Goal: Task Accomplishment & Management: Use online tool/utility

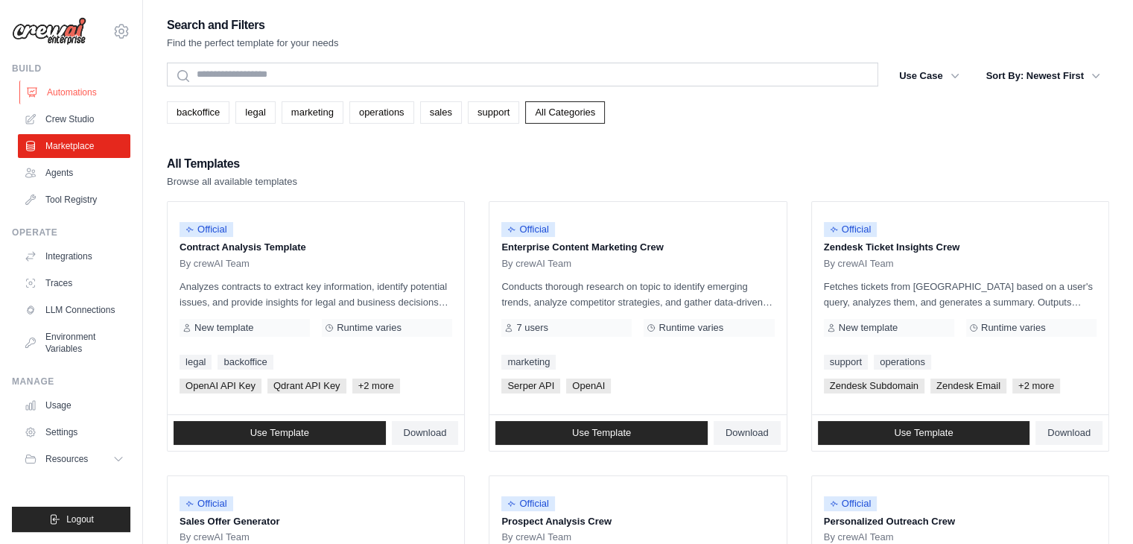
click at [66, 99] on link "Automations" at bounding box center [75, 92] width 113 height 24
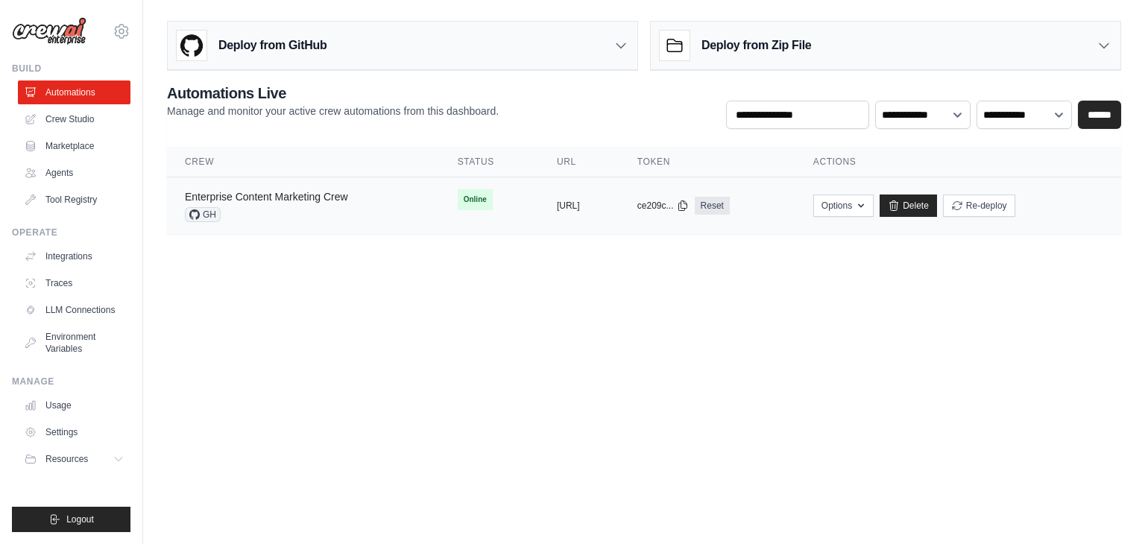
click at [248, 199] on link "Enterprise Content Marketing Crew" at bounding box center [266, 197] width 163 height 12
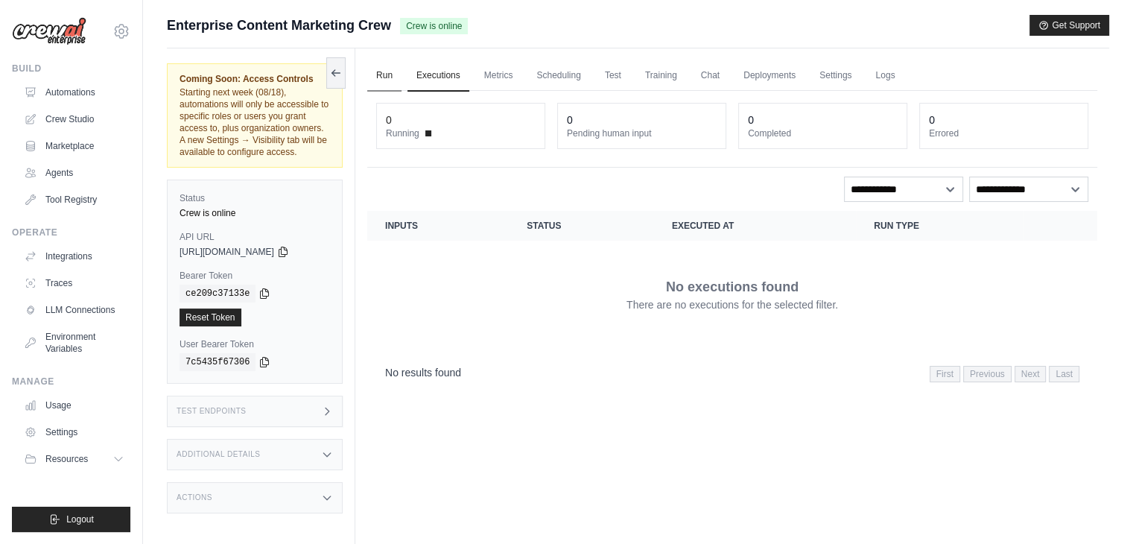
click at [387, 80] on link "Run" at bounding box center [384, 75] width 34 height 31
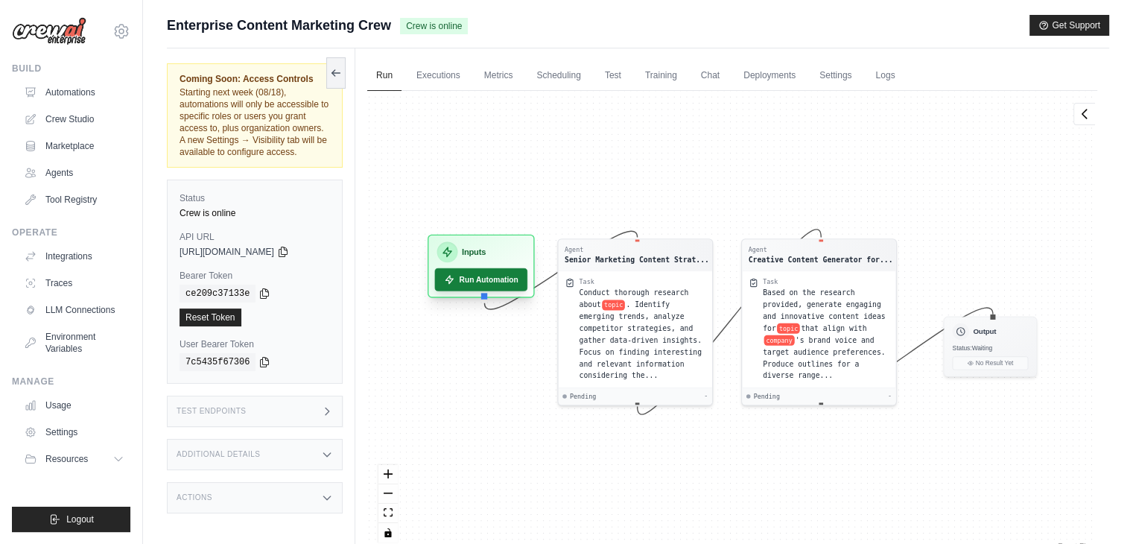
click at [487, 278] on button "Run Automation" at bounding box center [481, 279] width 93 height 23
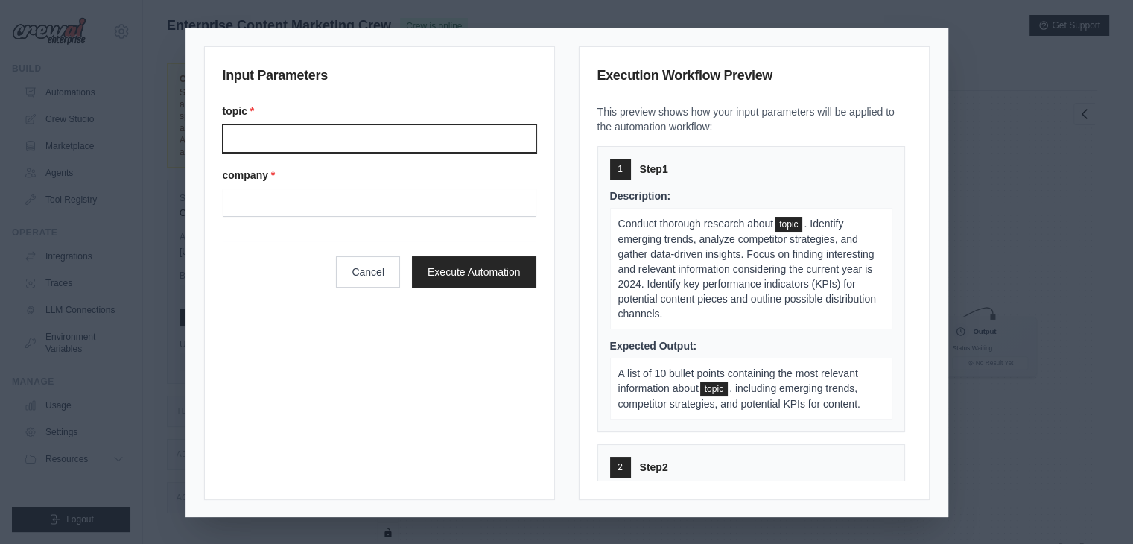
click at [306, 132] on input "Topic" at bounding box center [380, 138] width 314 height 28
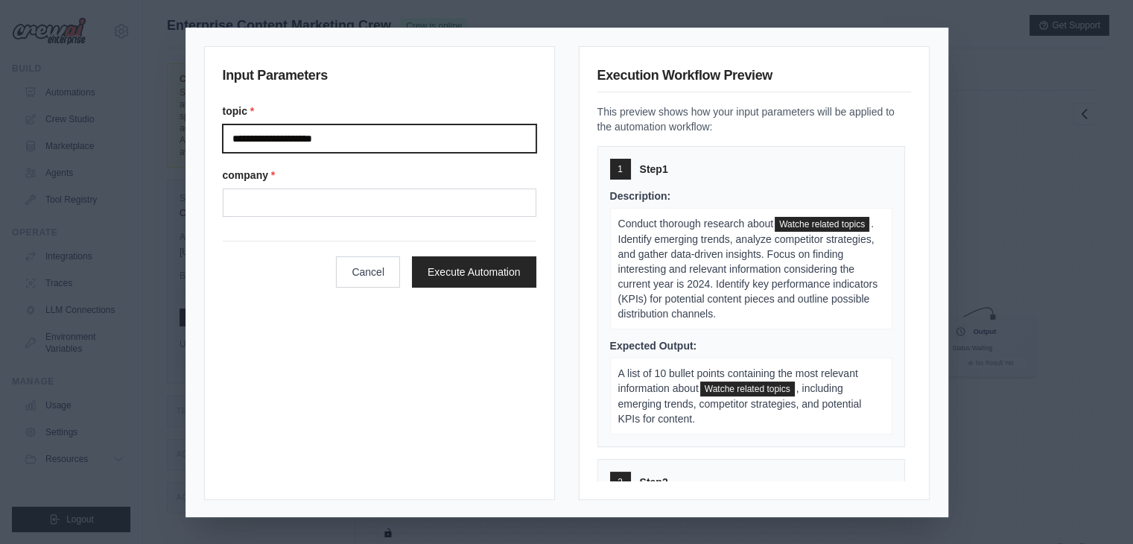
type input "**********"
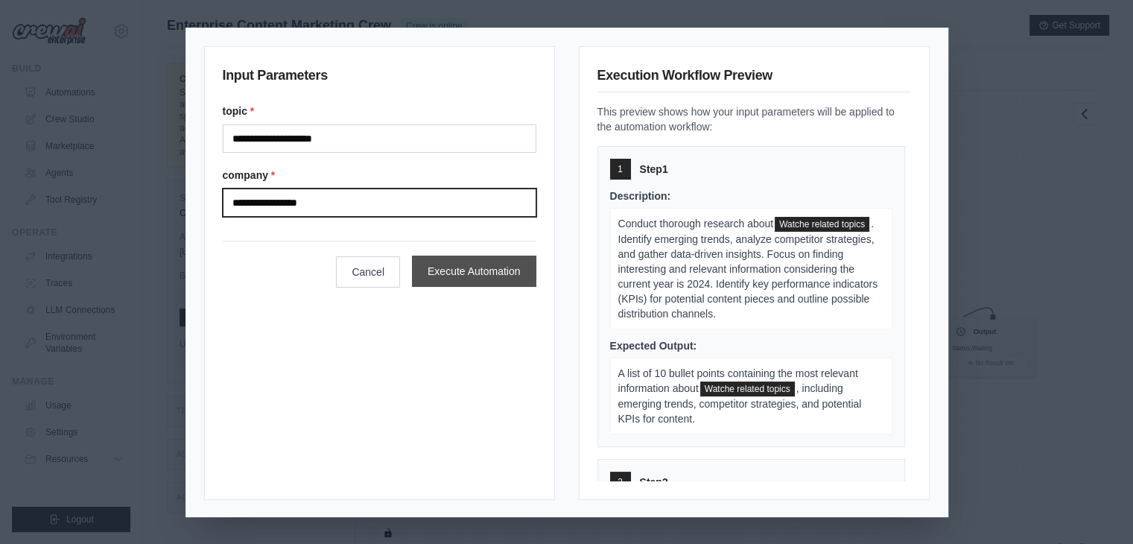
type input "**********"
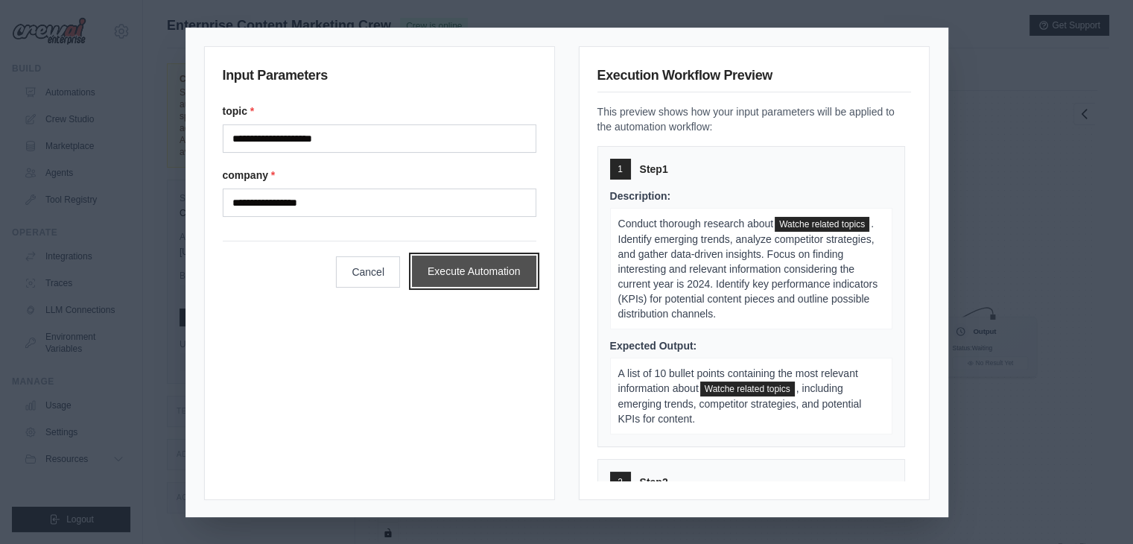
click at [445, 269] on button "Execute Automation" at bounding box center [474, 271] width 124 height 31
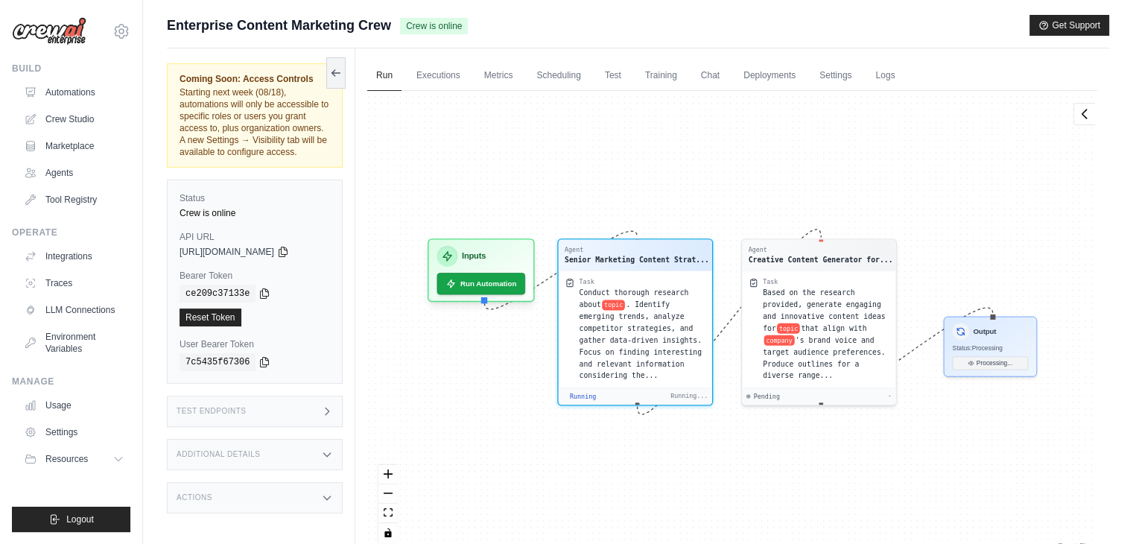
scroll to position [316, 0]
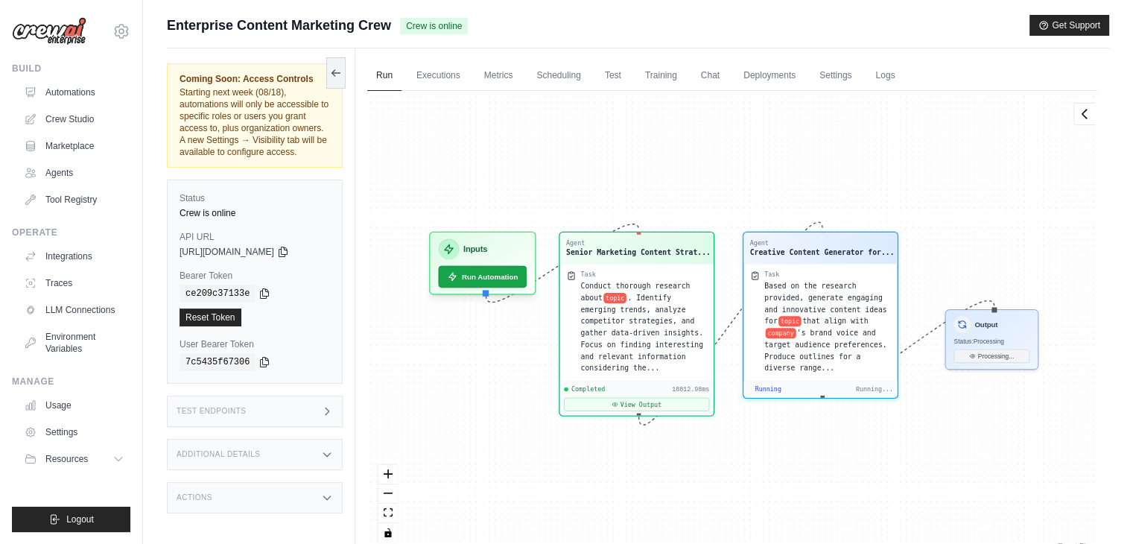
drag, startPoint x: 519, startPoint y: 153, endPoint x: 809, endPoint y: 124, distance: 292.0
click at [809, 124] on div "Agent Senior Marketing Content Strat... Task Conduct thorough research about to…" at bounding box center [732, 322] width 730 height 463
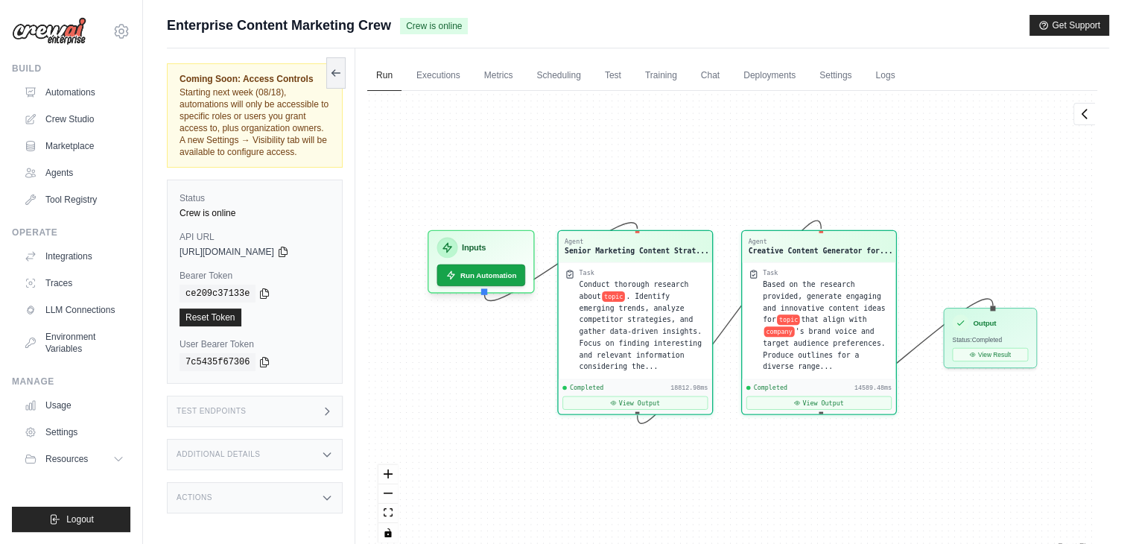
click at [809, 124] on div "Agent Senior Marketing Content Strat... Task Conduct thorough research about to…" at bounding box center [732, 322] width 730 height 463
click at [987, 348] on button "View Result" at bounding box center [990, 351] width 76 height 13
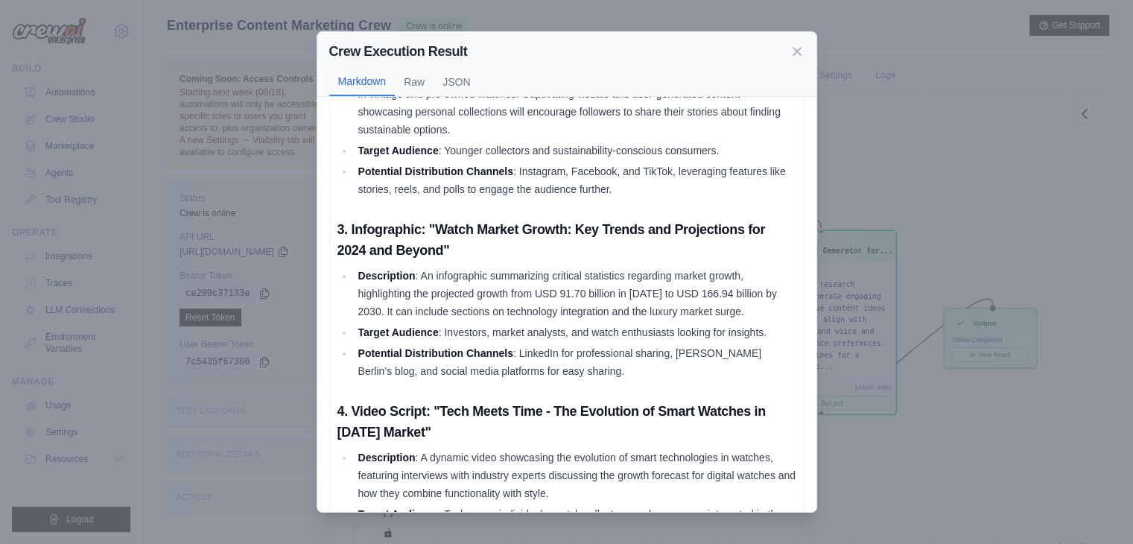
scroll to position [373, 0]
click at [710, 320] on li "Description : An infographic summarizing critical statistics regarding market g…" at bounding box center [575, 293] width 443 height 54
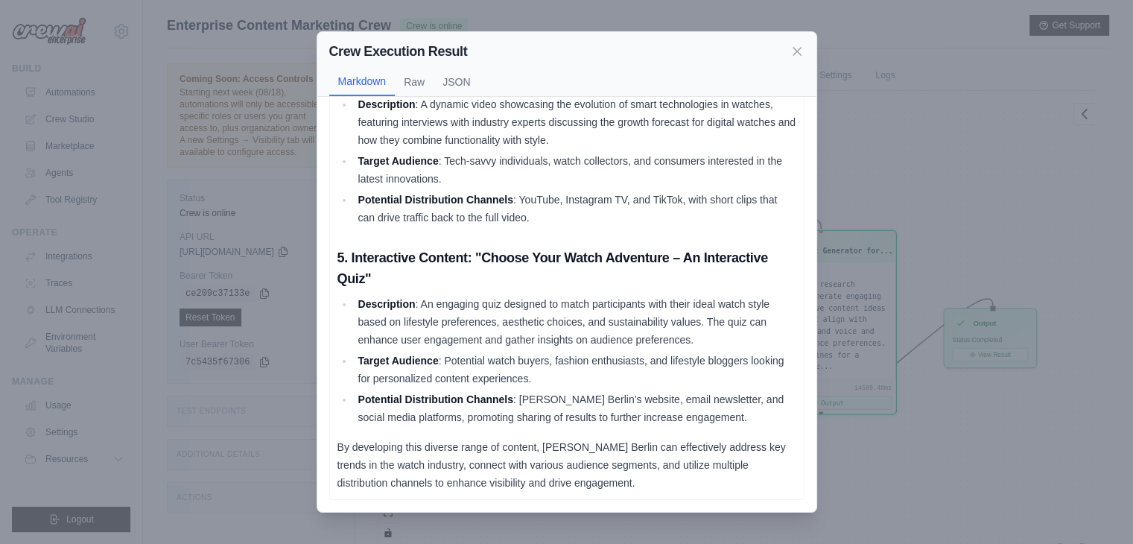
scroll to position [778, 0]
click at [796, 48] on icon at bounding box center [797, 50] width 15 height 15
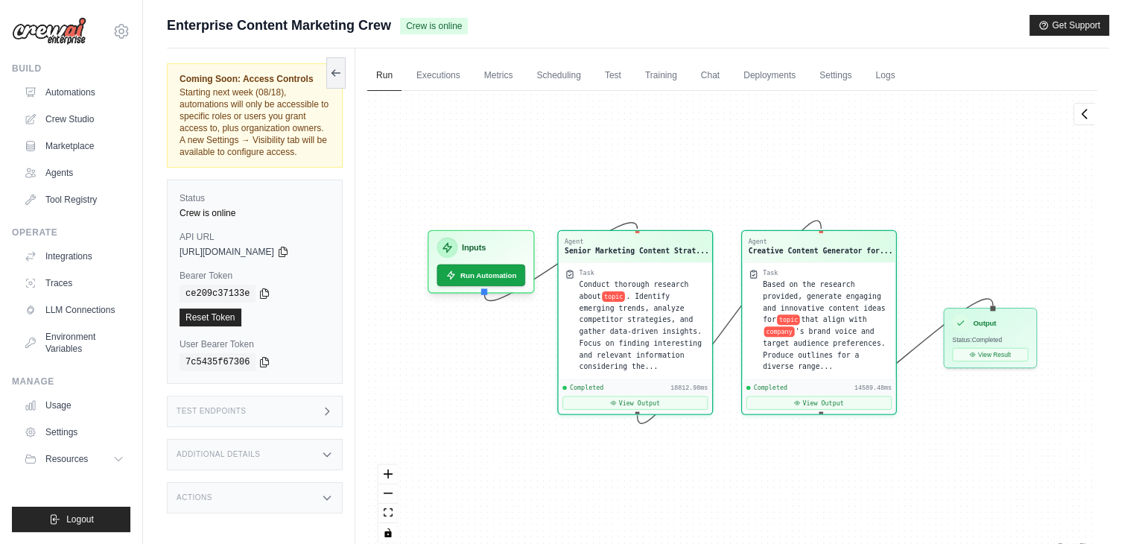
click at [274, 258] on span "[URL][DOMAIN_NAME]" at bounding box center [227, 252] width 95 height 12
click at [298, 282] on label "Bearer Token" at bounding box center [255, 276] width 151 height 12
click at [289, 257] on icon at bounding box center [283, 251] width 12 height 12
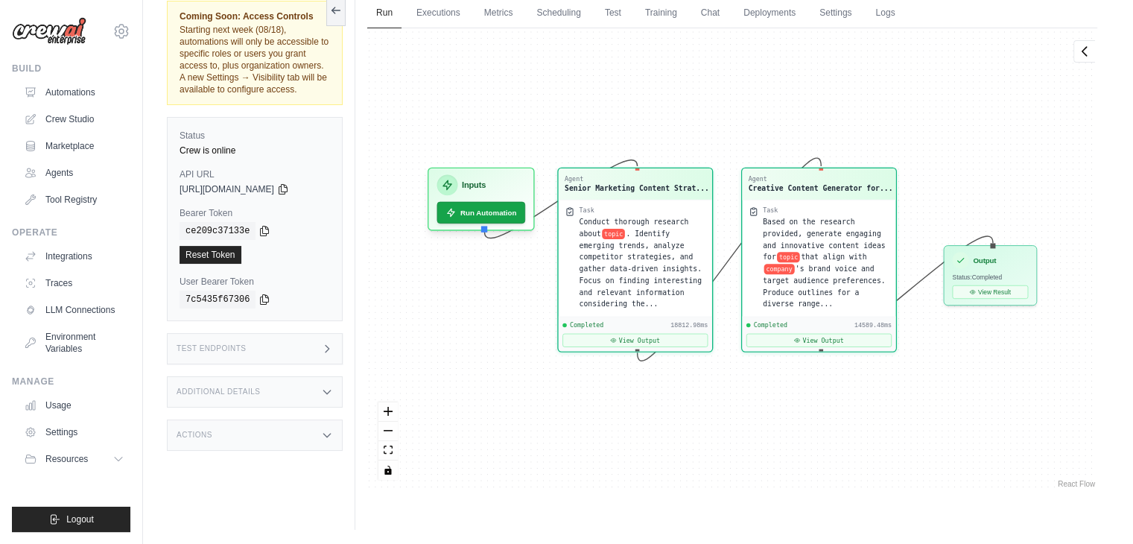
scroll to position [0, 0]
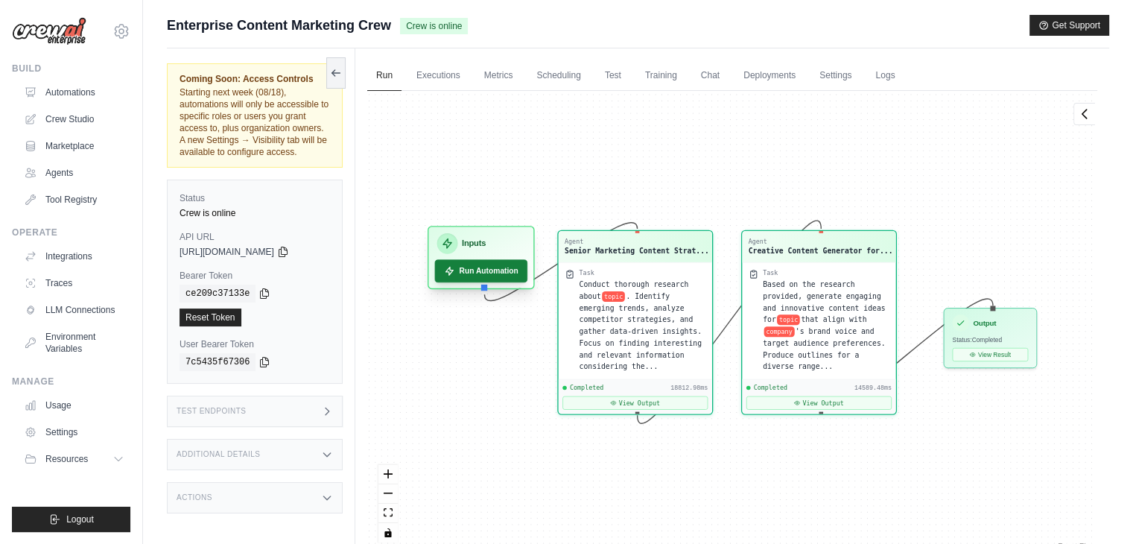
click at [484, 274] on button "Run Automation" at bounding box center [481, 270] width 93 height 23
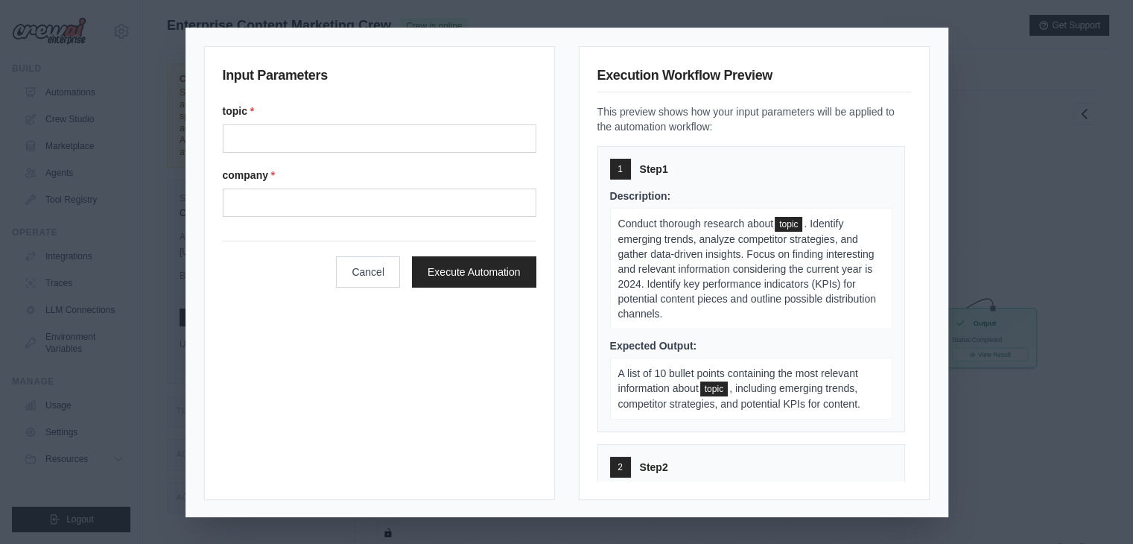
type input "**********"
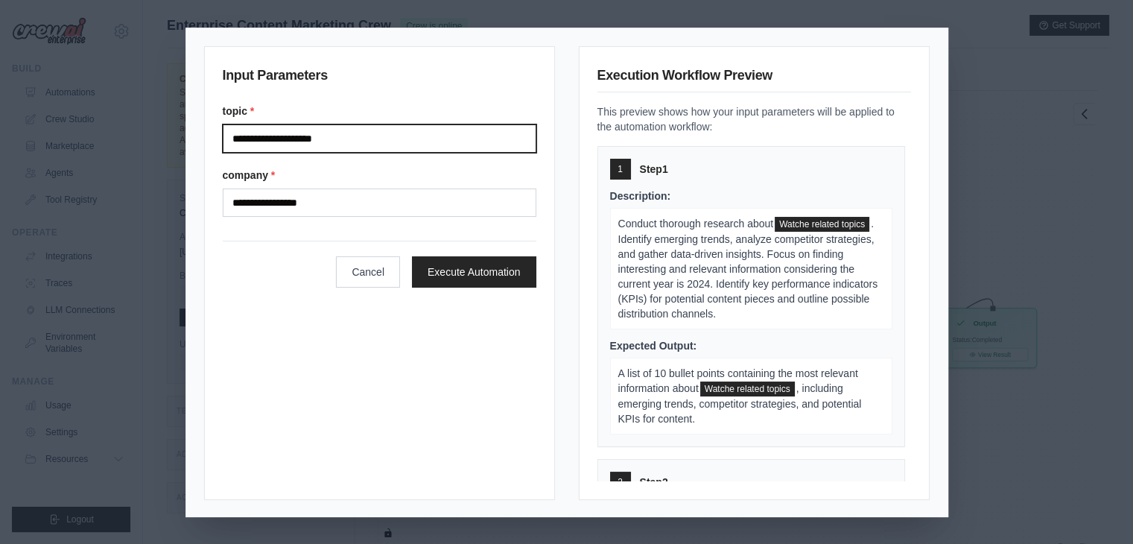
click at [232, 141] on input "**********" at bounding box center [380, 138] width 314 height 28
click at [268, 141] on input "**********" at bounding box center [380, 138] width 314 height 28
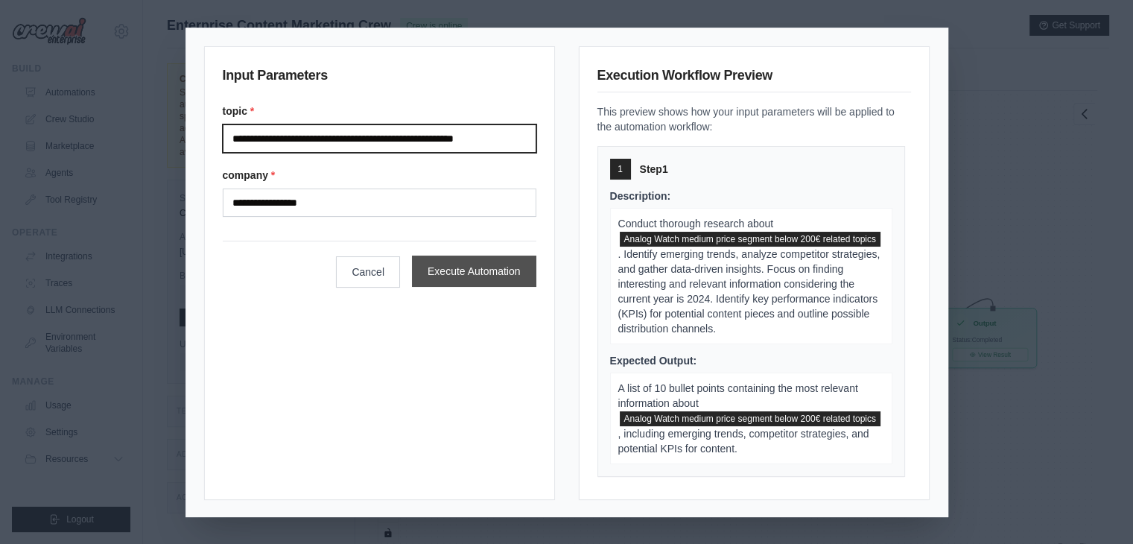
type input "**********"
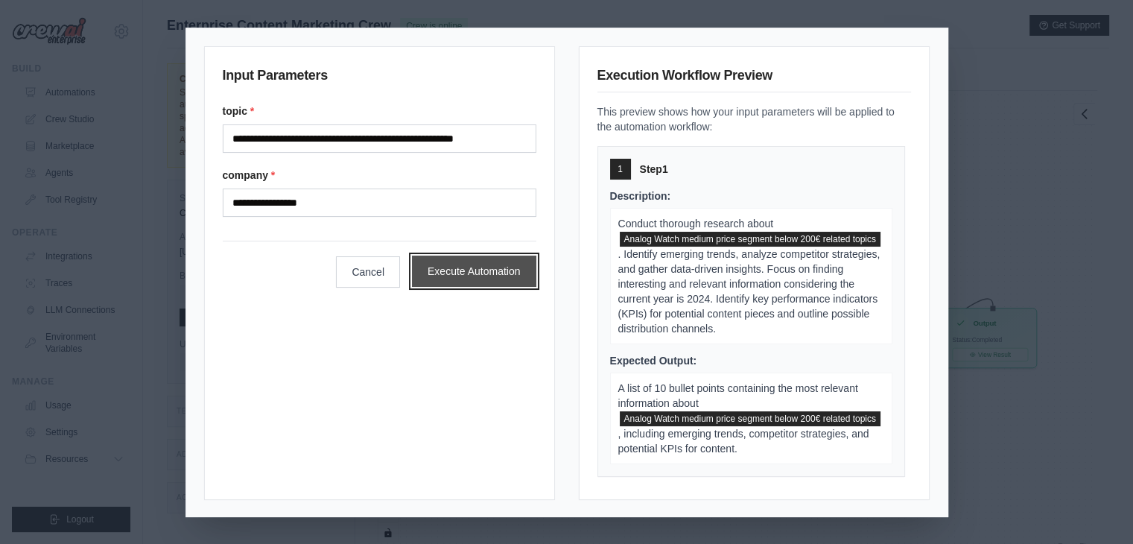
click at [482, 275] on button "Execute Automation" at bounding box center [474, 271] width 124 height 31
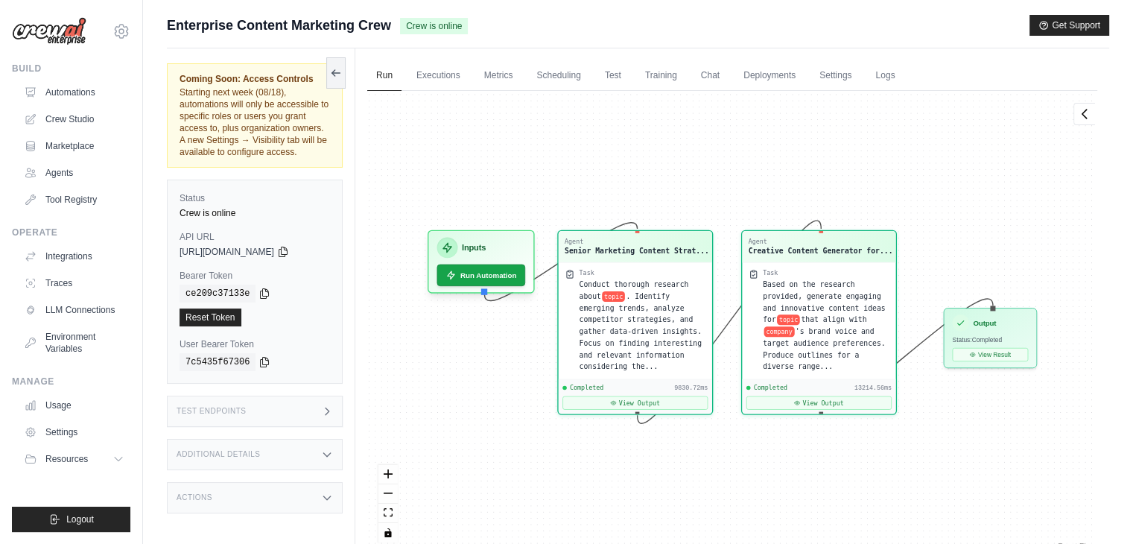
scroll to position [8268, 0]
click at [993, 346] on button "View Result" at bounding box center [990, 351] width 76 height 13
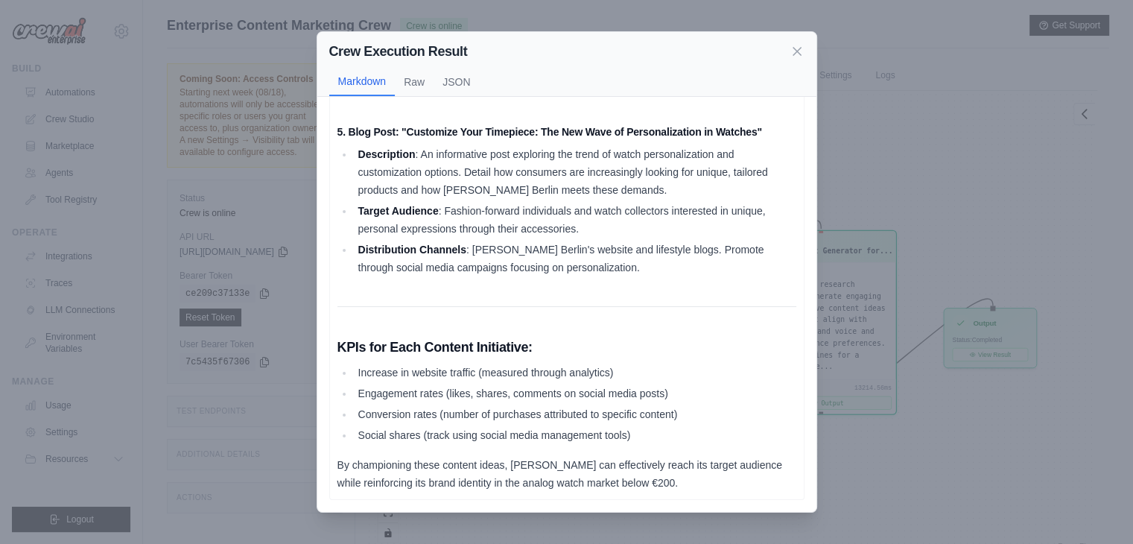
scroll to position [918, 0]
click at [838, 172] on div "Crew Execution Result Markdown Raw JSON Content Ideas for Analog Watch Segment …" at bounding box center [566, 272] width 1133 height 544
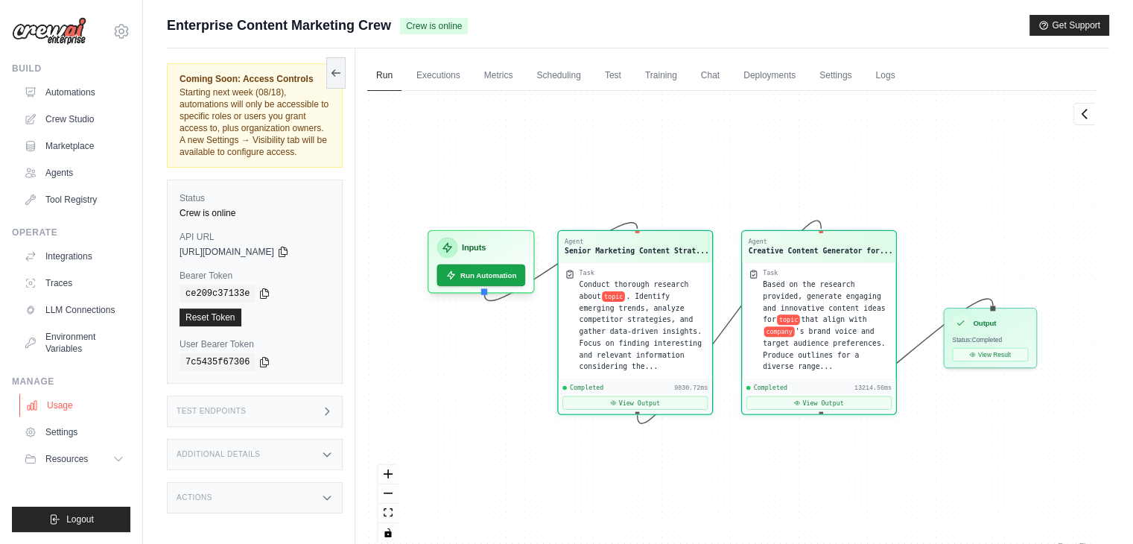
click at [69, 403] on link "Usage" at bounding box center [75, 405] width 113 height 24
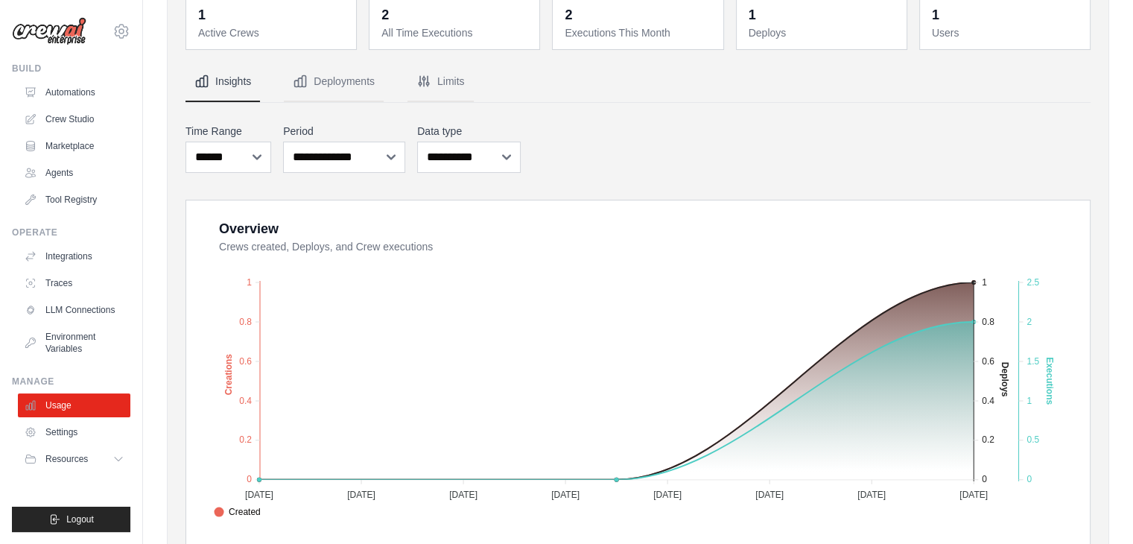
scroll to position [85, 0]
click at [75, 431] on link "Settings" at bounding box center [75, 432] width 113 height 24
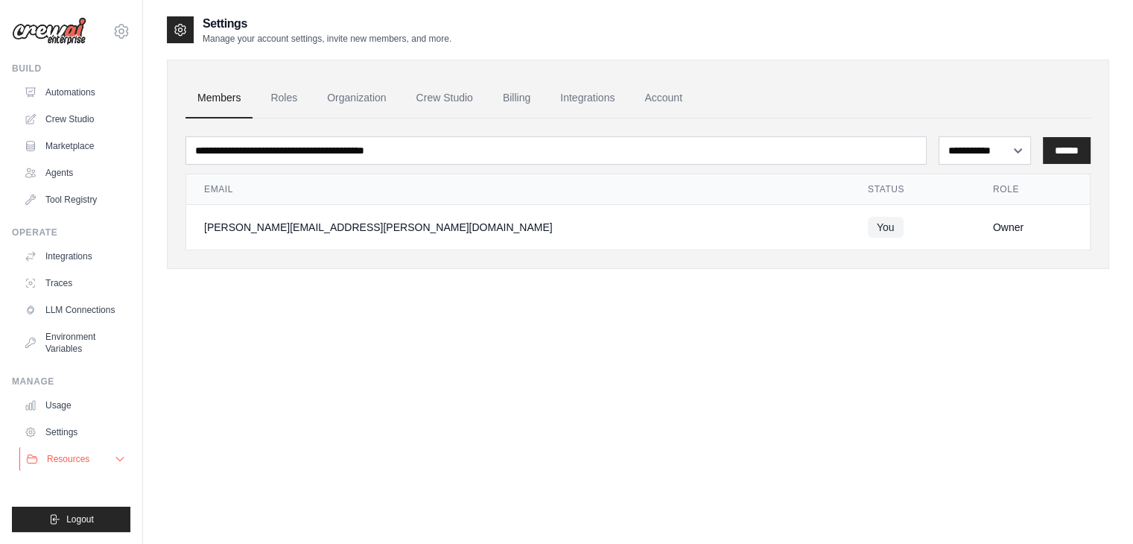
click at [74, 460] on span "Resources" at bounding box center [68, 459] width 42 height 12
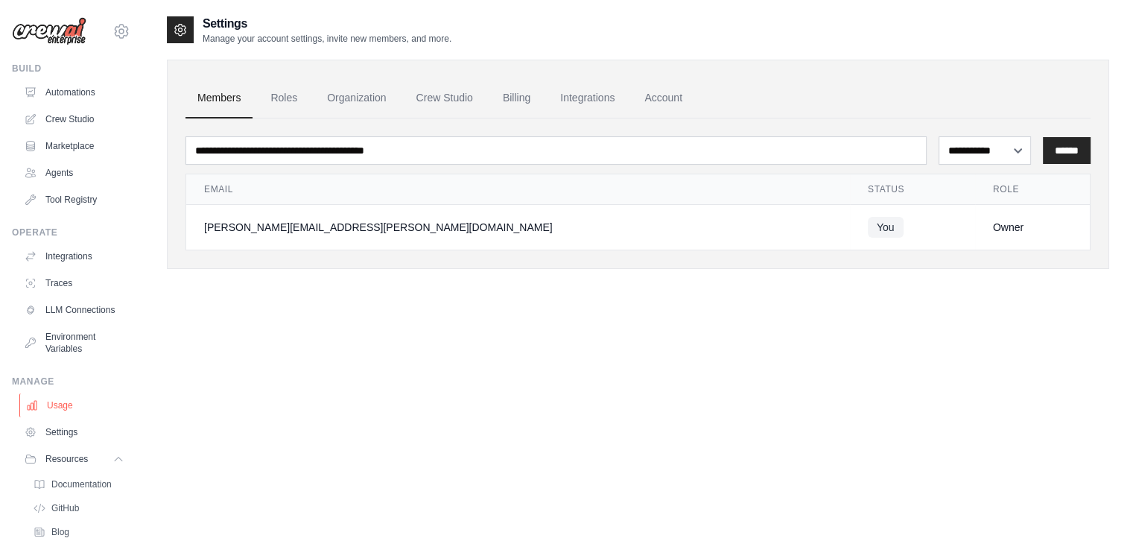
click at [67, 417] on link "Usage" at bounding box center [75, 405] width 113 height 24
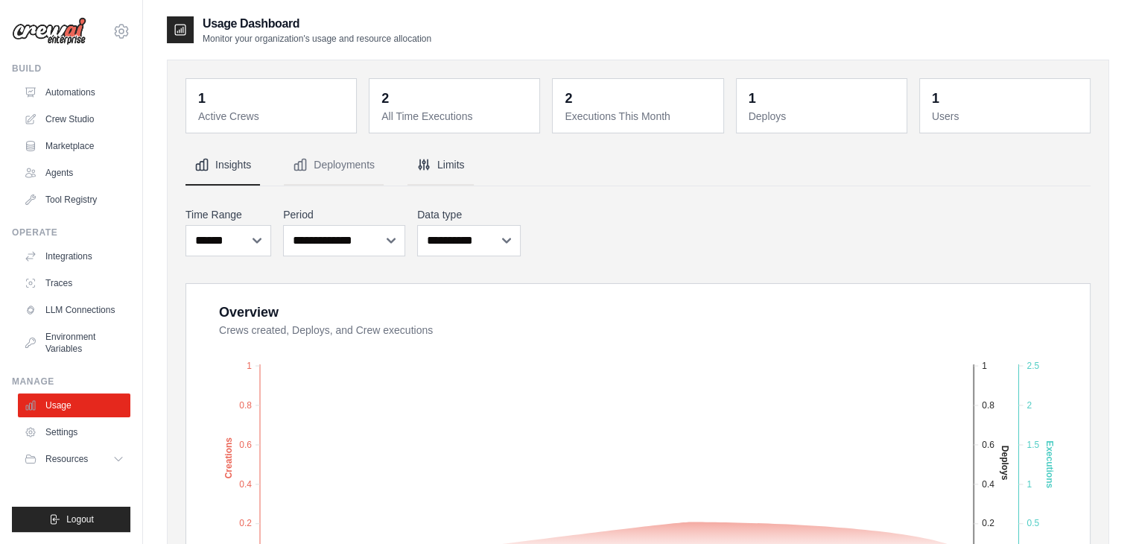
click at [358, 171] on button "Deployments" at bounding box center [334, 165] width 100 height 40
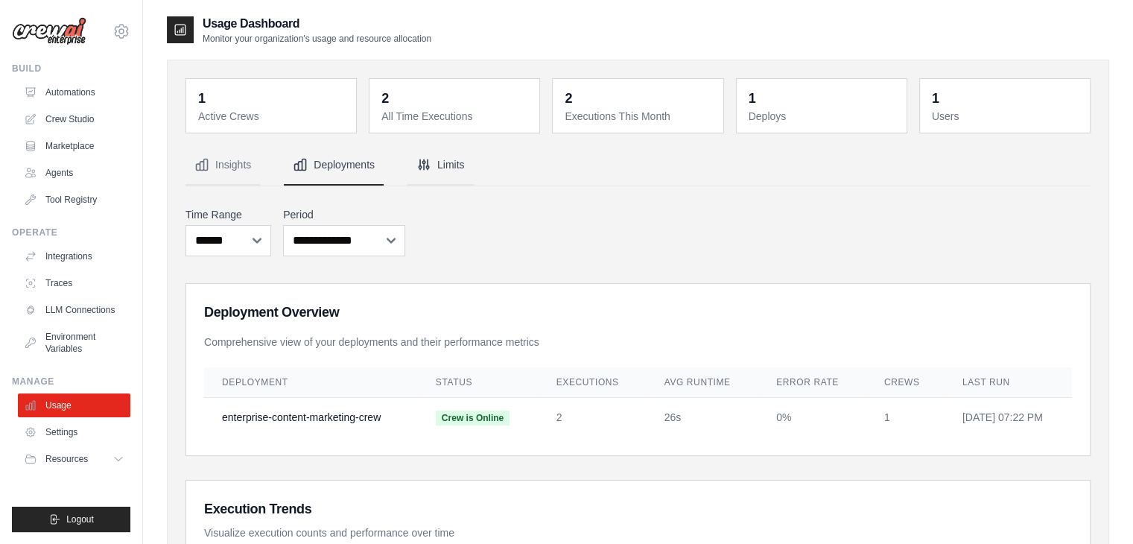
click at [430, 160] on icon "Tabs" at bounding box center [424, 164] width 15 height 15
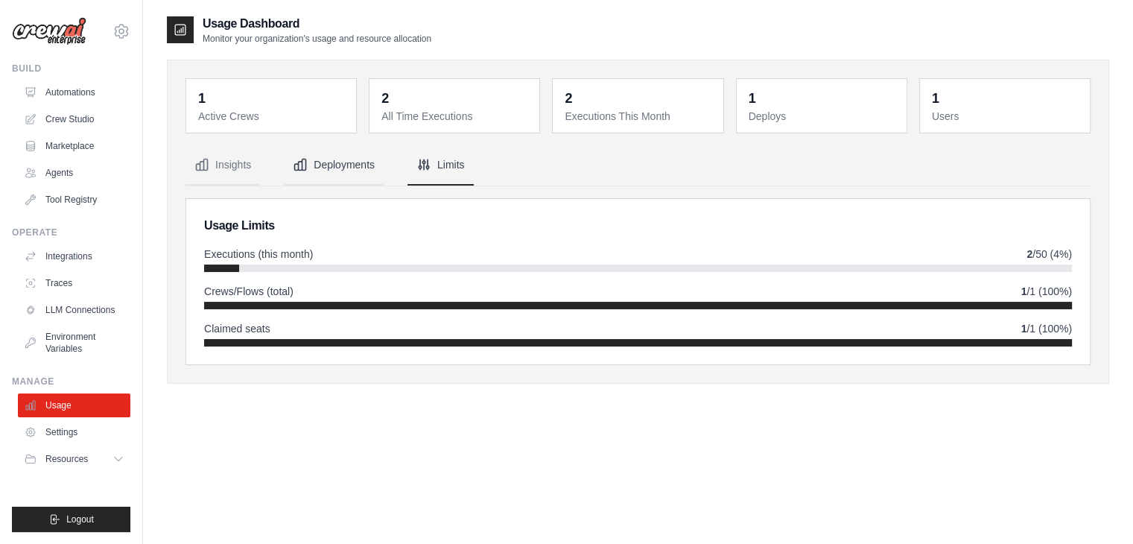
click at [354, 162] on button "Deployments" at bounding box center [334, 165] width 100 height 40
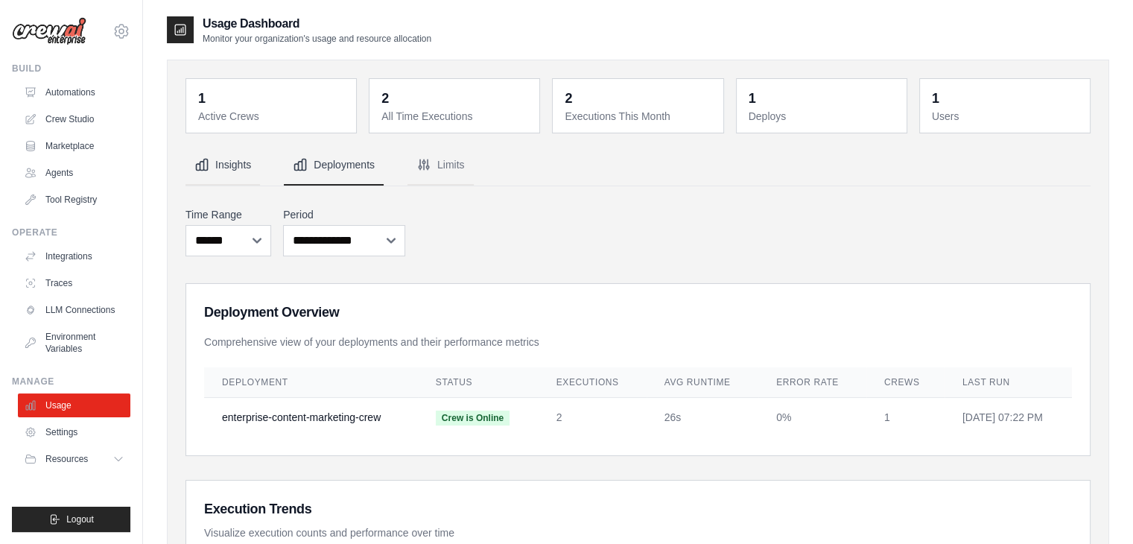
click at [238, 171] on button "Insights" at bounding box center [223, 165] width 75 height 40
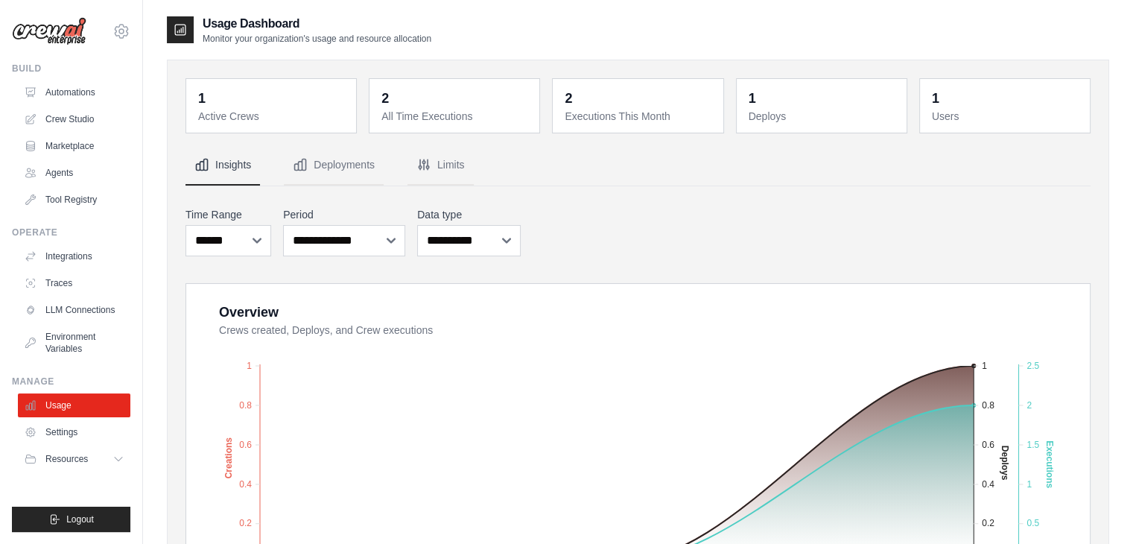
scroll to position [214, 0]
